Goal: Register for event/course

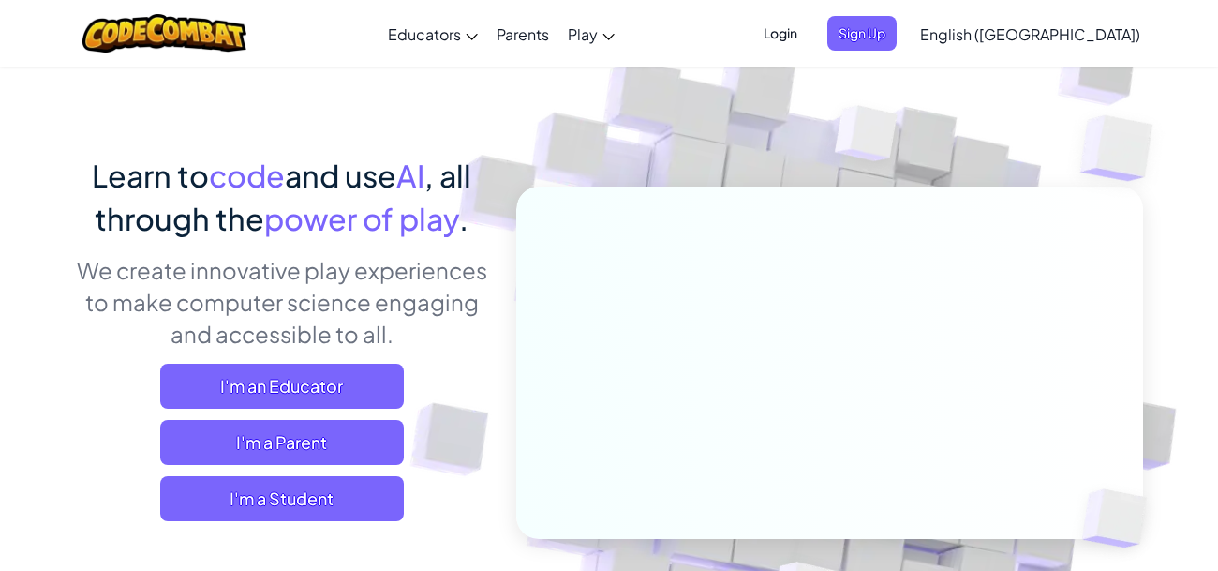
scroll to position [76, 0]
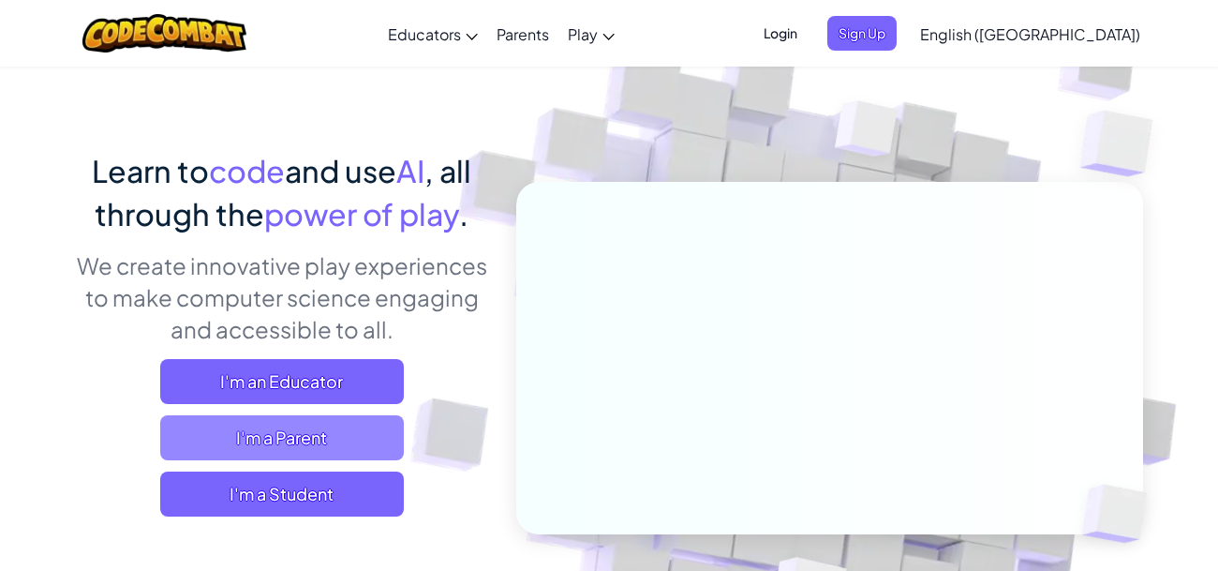
click at [336, 434] on span "I'm a Parent" at bounding box center [282, 437] width 244 height 45
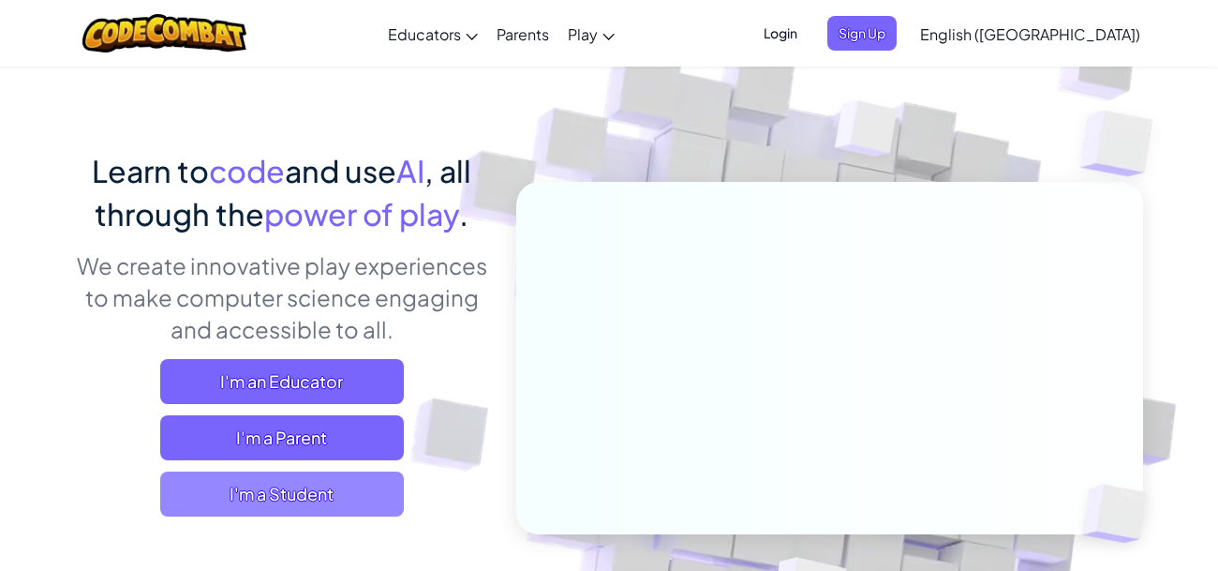
click at [271, 499] on span "I'm a Student" at bounding box center [282, 493] width 244 height 45
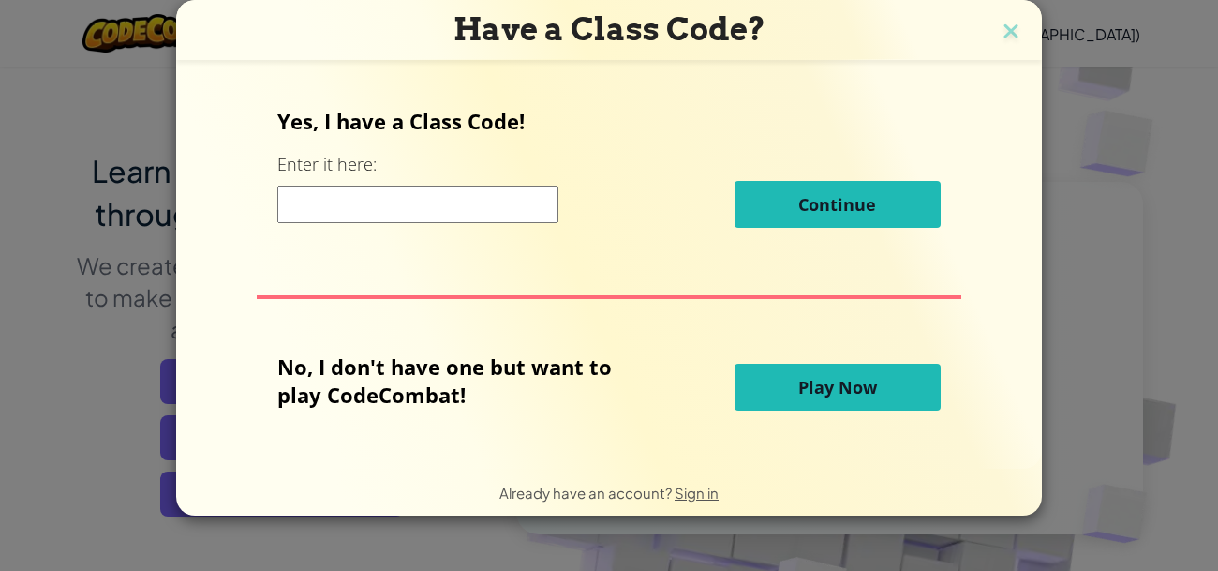
click at [492, 198] on input at bounding box center [417, 204] width 281 height 37
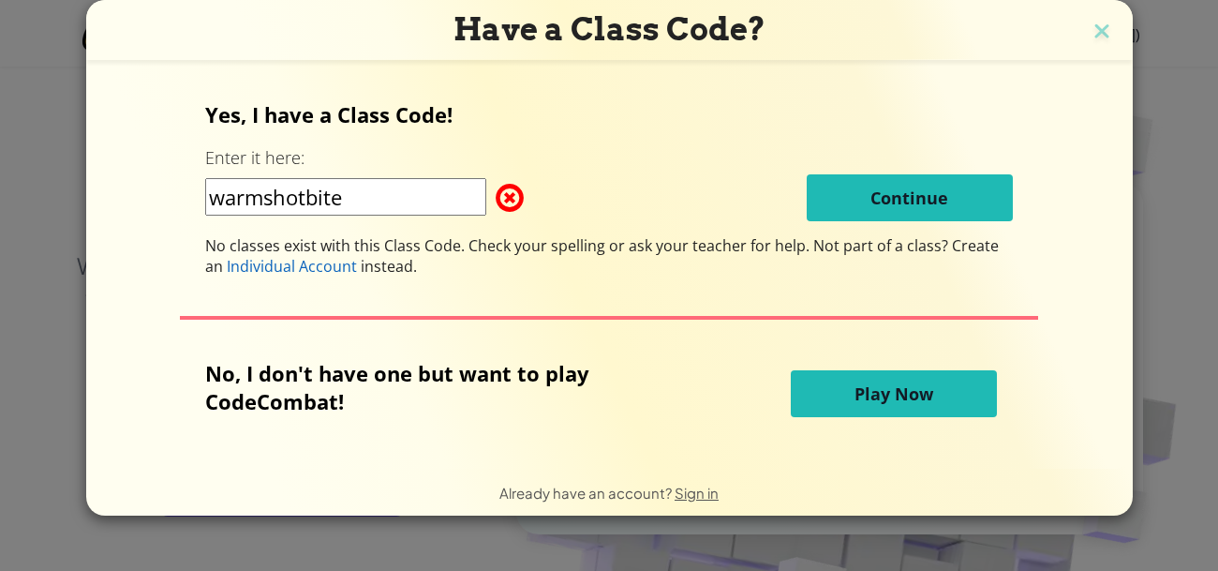
click at [310, 200] on input "warmshotbite" at bounding box center [345, 196] width 281 height 37
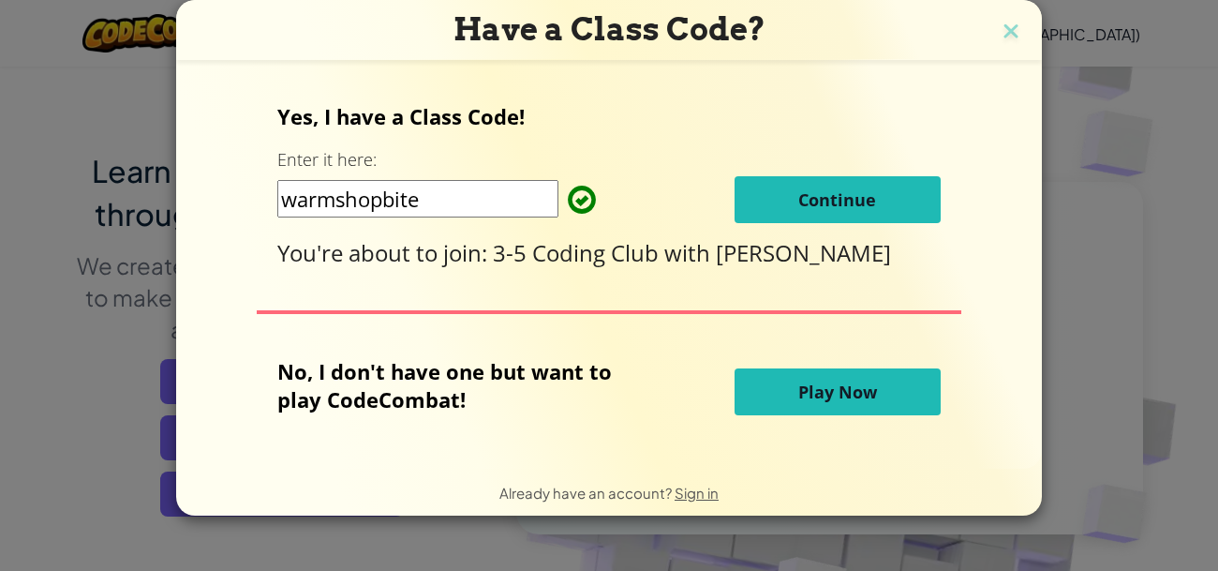
type input "warmshopbite"
click at [837, 202] on span "Continue" at bounding box center [837, 199] width 78 height 22
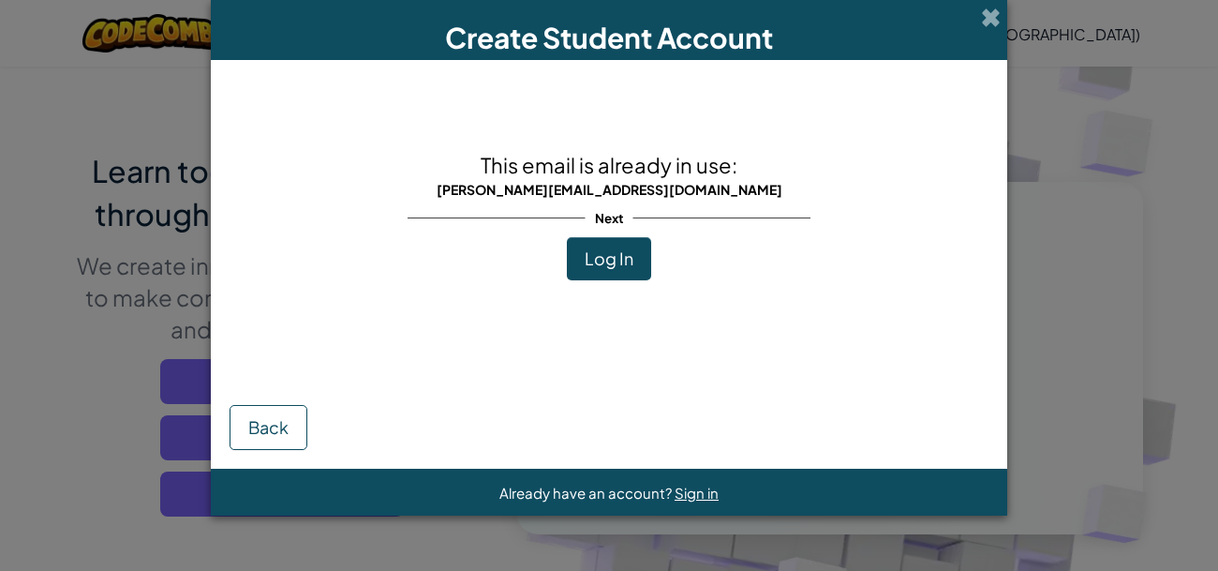
click at [614, 241] on button "Log In" at bounding box center [609, 258] width 84 height 43
